Goal: Obtain resource: Download file/media

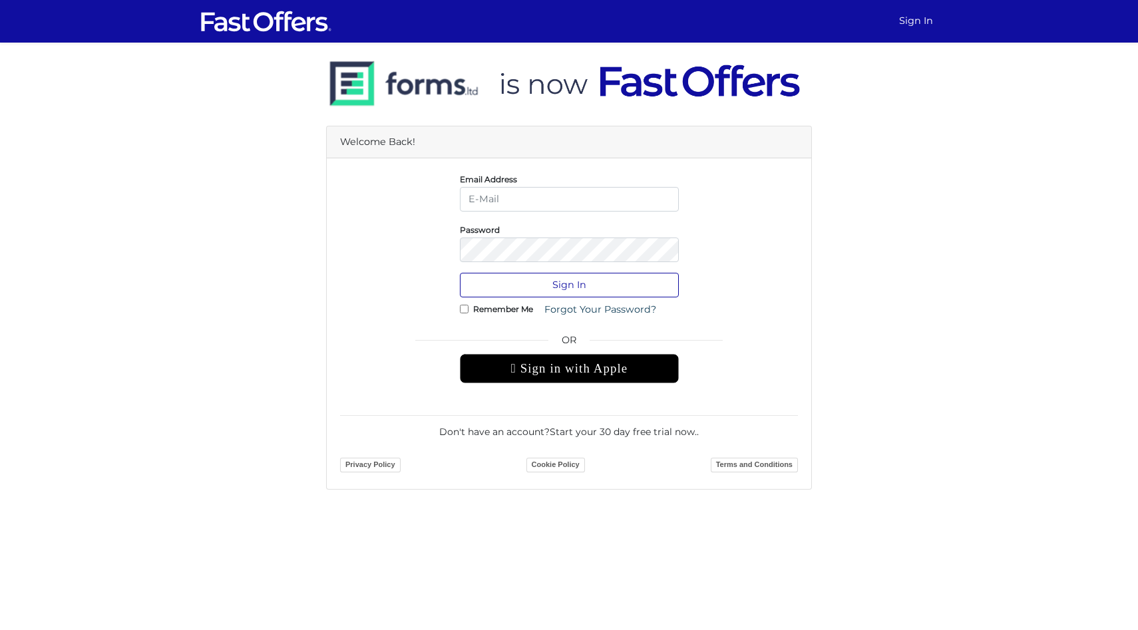
type input "tealyahcampbell@outlook.com"
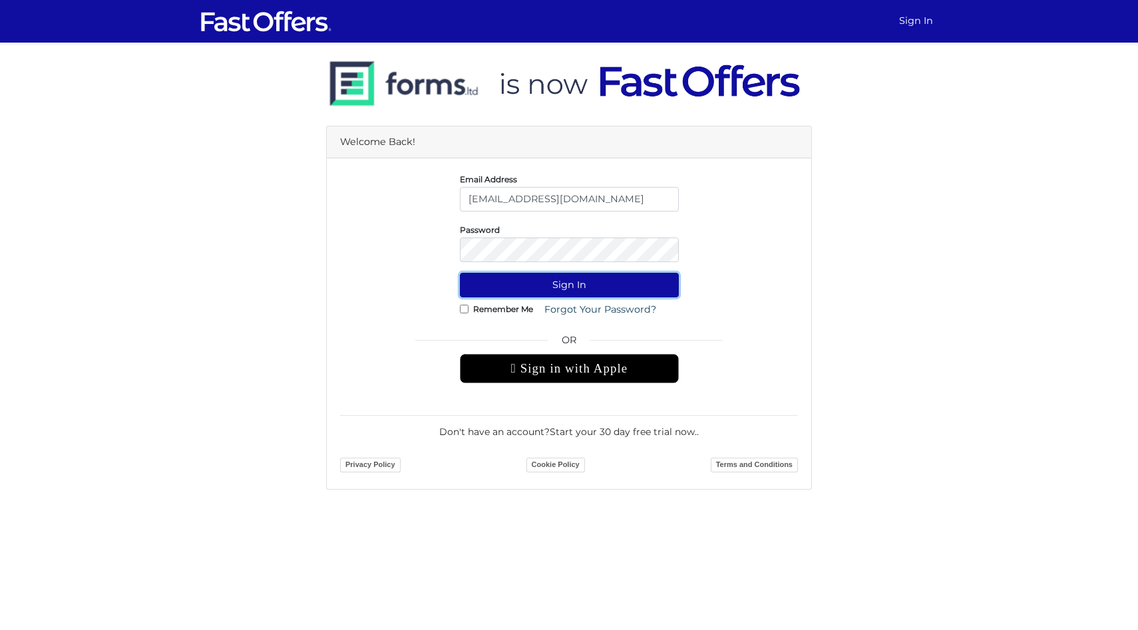
click at [586, 289] on button "Sign In" at bounding box center [569, 285] width 219 height 25
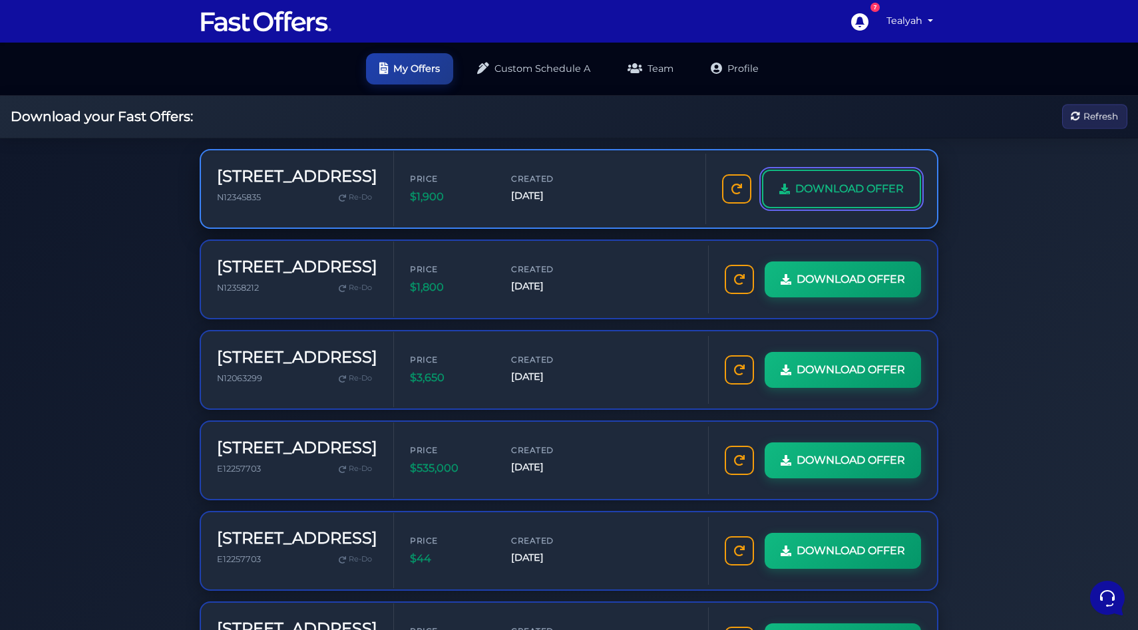
click at [797, 178] on link "DOWNLOAD OFFER" at bounding box center [841, 189] width 159 height 39
